Goal: Information Seeking & Learning: Learn about a topic

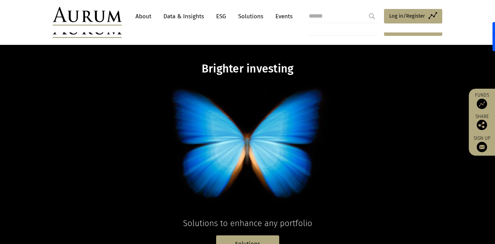
scroll to position [116, 0]
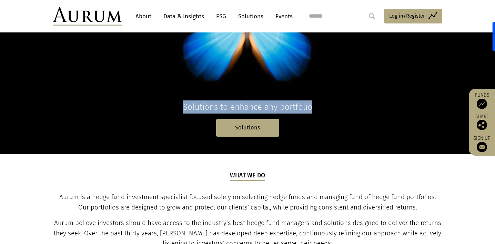
drag, startPoint x: 323, startPoint y: 108, endPoint x: 127, endPoint y: 101, distance: 196.2
click at [126, 101] on p "Solutions to enhance any portfolio" at bounding box center [247, 106] width 266 height 13
click at [127, 101] on p "Solutions to enhance any portfolio" at bounding box center [247, 106] width 266 height 13
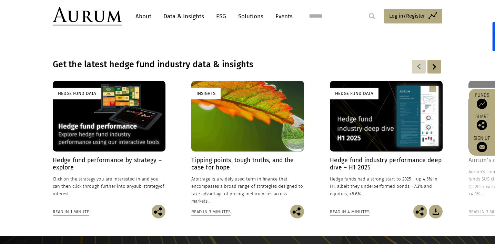
scroll to position [471, 0]
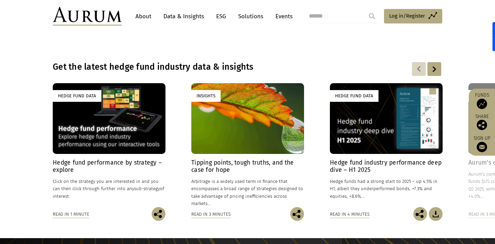
click at [369, 169] on h4 "Hedge fund industry performance deep dive – H1 2025" at bounding box center [386, 166] width 113 height 14
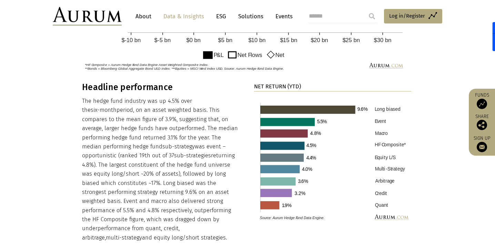
scroll to position [660, 0]
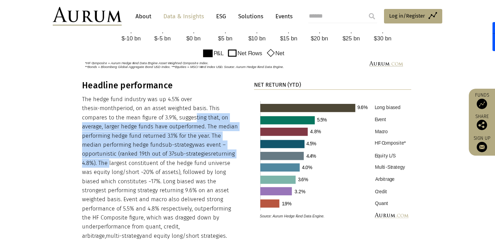
drag, startPoint x: 149, startPoint y: 119, endPoint x: 204, endPoint y: 155, distance: 66.4
click at [204, 155] on p "The hedge fund industry was up 4.5% over the six-month period, on an asset weig…" at bounding box center [160, 167] width 157 height 145
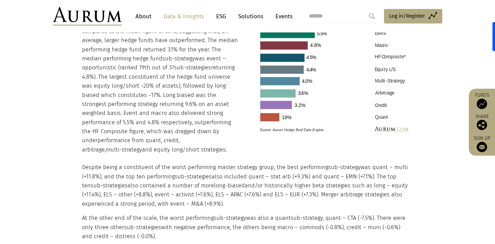
scroll to position [747, 0]
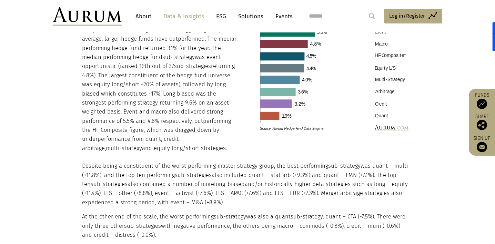
drag, startPoint x: 225, startPoint y: 194, endPoint x: 78, endPoint y: 163, distance: 150.4
click at [78, 163] on div "Headline performance The hedge fund industry was up 4.5% over the six-month per…" at bounding box center [247, 178] width 345 height 371
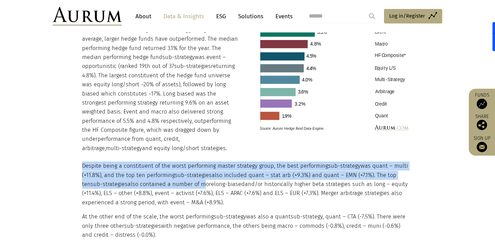
drag, startPoint x: 78, startPoint y: 163, endPoint x: 193, endPoint y: 172, distance: 115.1
click at [193, 172] on div "Headline performance The hedge fund industry was up 4.5% over the six-month per…" at bounding box center [247, 178] width 345 height 371
click at [193, 172] on p "Despite being a constituent of the worst performing master strategy group, the …" at bounding box center [246, 183] width 329 height 45
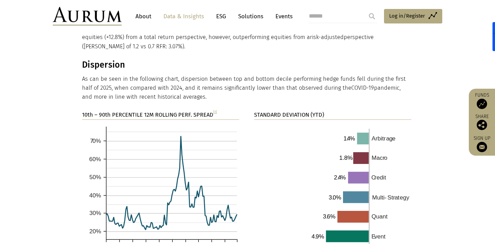
scroll to position [1063, 0]
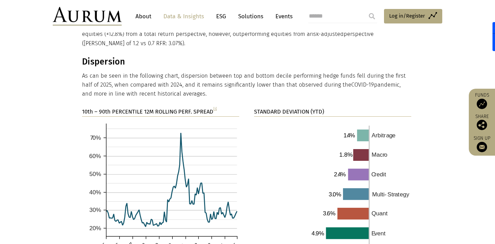
drag, startPoint x: 243, startPoint y: 84, endPoint x: 247, endPoint y: 41, distance: 42.9
click at [247, 57] on section "Dispersion As can be seen in the following chart, dispersion between top and bo…" at bounding box center [247, 82] width 495 height 51
click at [247, 57] on h3 "Dispersion" at bounding box center [246, 62] width 329 height 10
drag, startPoint x: 248, startPoint y: 52, endPoint x: 256, endPoint y: 72, distance: 22.1
click at [256, 72] on div "Dispersion As can be seen in the following chart, dispersion between top and bo…" at bounding box center [246, 78] width 329 height 42
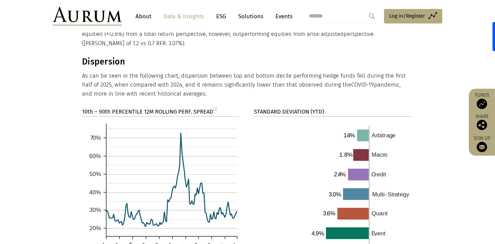
click at [256, 72] on p "As can be seen in the following chart, dispersion between top and bottom decile…" at bounding box center [246, 84] width 329 height 27
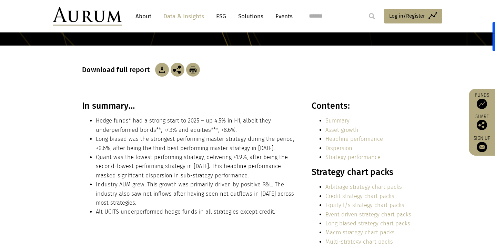
scroll to position [0, 0]
